Goal: Information Seeking & Learning: Learn about a topic

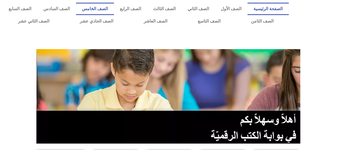
click at [114, 6] on link "الصف الخامس" at bounding box center [95, 9] width 38 height 12
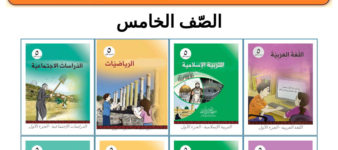
scroll to position [134, 0]
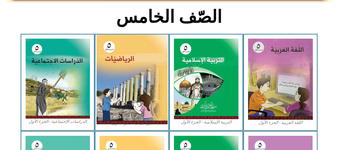
click at [144, 76] on img at bounding box center [131, 79] width 71 height 89
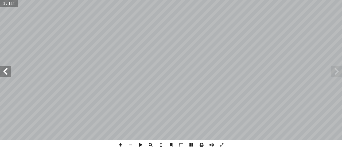
drag, startPoint x: 3, startPoint y: 71, endPoint x: 4, endPoint y: 76, distance: 5.6
click at [3, 71] on span at bounding box center [5, 71] width 11 height 11
click at [4, 76] on span at bounding box center [5, 71] width 11 height 11
click at [8, 3] on input "text" at bounding box center [10, 3] width 21 height 7
type input "**"
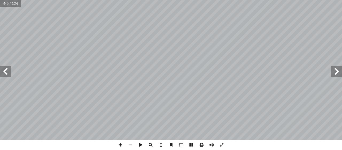
click at [3, 68] on span at bounding box center [5, 71] width 11 height 11
click at [6, 67] on span at bounding box center [5, 71] width 11 height 11
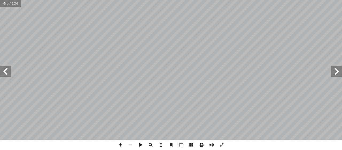
click at [6, 67] on span at bounding box center [5, 71] width 11 height 11
click at [7, 67] on span at bounding box center [5, 71] width 11 height 11
click at [6, 67] on span at bounding box center [5, 71] width 11 height 11
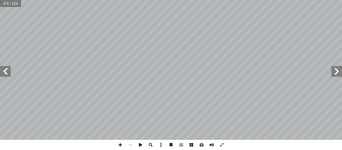
click at [6, 68] on span at bounding box center [5, 71] width 11 height 11
click at [3, 70] on span at bounding box center [5, 71] width 11 height 11
click at [6, 66] on span at bounding box center [5, 71] width 11 height 11
drag, startPoint x: 342, startPoint y: 71, endPoint x: 341, endPoint y: 74, distance: 3.0
click at [342, 71] on span at bounding box center [337, 71] width 11 height 11
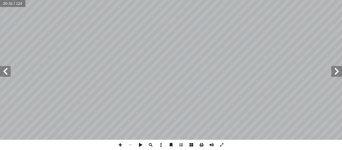
click at [341, 74] on span at bounding box center [337, 71] width 11 height 11
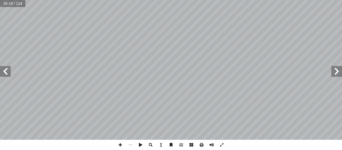
click at [341, 75] on span at bounding box center [337, 71] width 11 height 11
click at [119, 143] on span at bounding box center [120, 144] width 10 height 10
click at [242, 49] on html "الصفحة الرئيسية الصف الأول الصف الثاني الصف الثالث الصف الرابع الصف الخامس الصف…" at bounding box center [171, 24] width 342 height 49
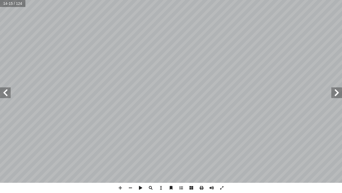
click at [6, 91] on span at bounding box center [5, 92] width 11 height 11
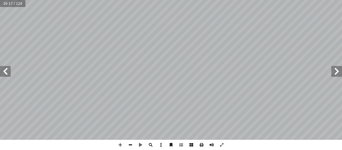
click at [129, 147] on span at bounding box center [130, 144] width 10 height 10
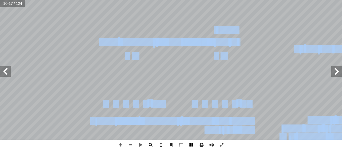
click at [194, 149] on div "١٢ ١٢ ( نشاط )٦ ن. ْ فتي ِ ن مختل ْ بطريقتي ِ العوامل ِ باستخدام شجرة ِ ة ّ ولي…" at bounding box center [171, 75] width 342 height 150
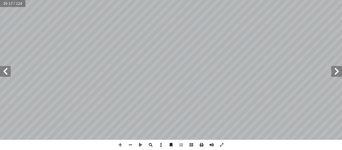
click at [9, 70] on span at bounding box center [5, 71] width 11 height 11
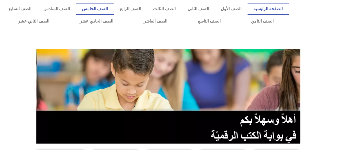
click at [114, 8] on link "الصف الخامس" at bounding box center [95, 9] width 38 height 12
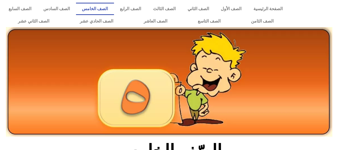
click at [149, 101] on img at bounding box center [169, 82] width 326 height 110
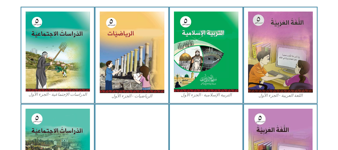
scroll to position [161, 0]
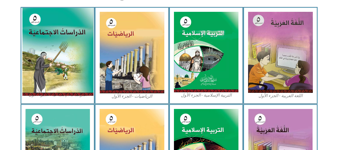
click at [48, 48] on img at bounding box center [57, 52] width 71 height 88
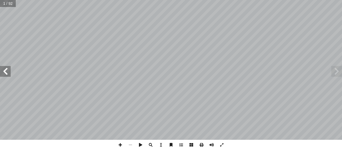
click at [2, 70] on span at bounding box center [5, 71] width 11 height 11
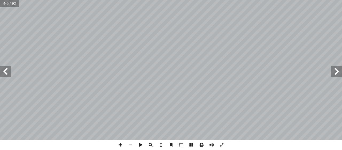
click at [5, 69] on span at bounding box center [5, 71] width 11 height 11
click at [5, 68] on span at bounding box center [5, 71] width 11 height 11
click at [118, 145] on span at bounding box center [120, 144] width 10 height 10
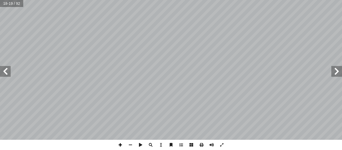
click at [121, 147] on span at bounding box center [120, 144] width 10 height 10
